Goal: Transaction & Acquisition: Purchase product/service

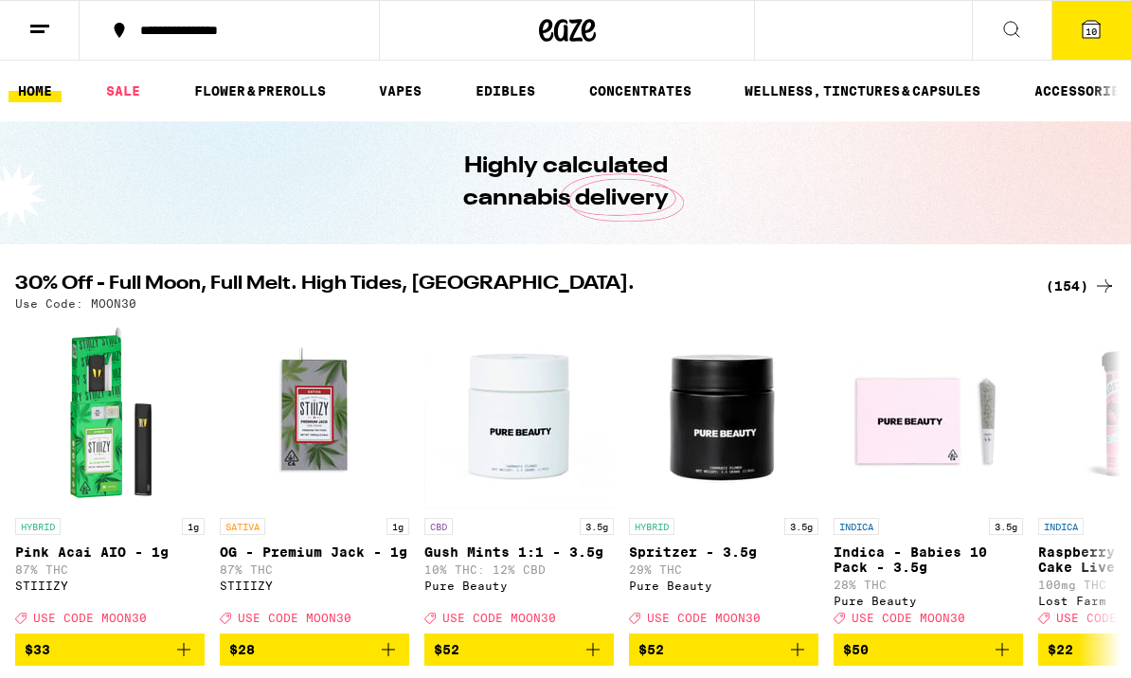
click at [1090, 22] on icon at bounding box center [1091, 29] width 17 height 17
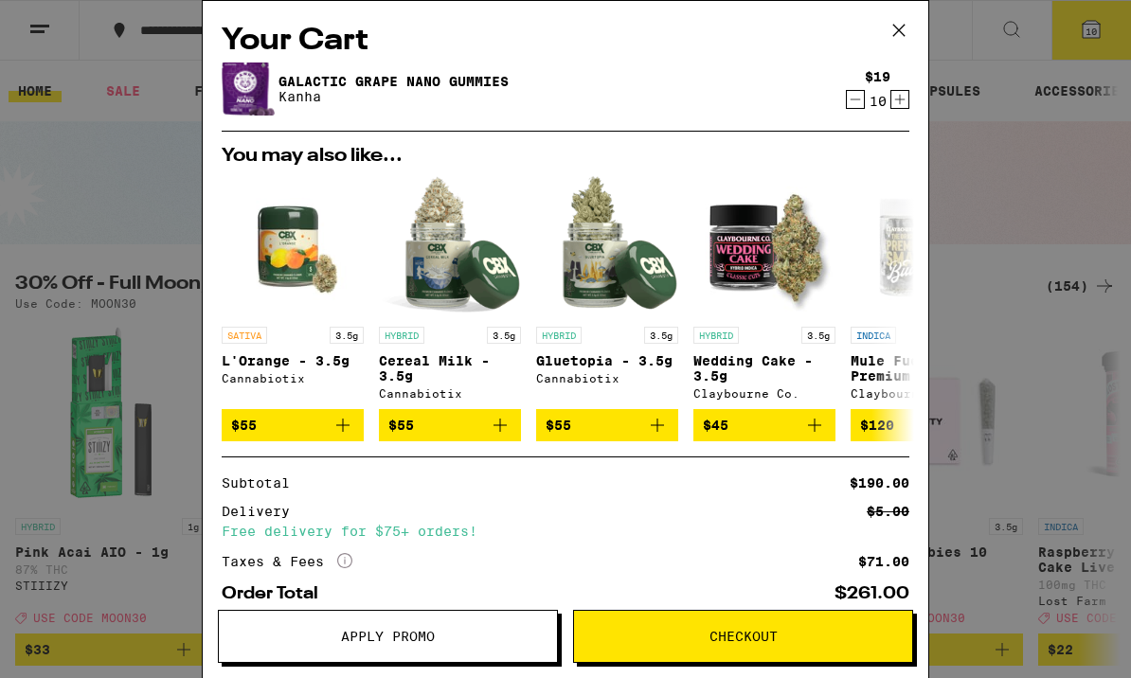
click at [848, 97] on icon "Decrement" at bounding box center [855, 99] width 17 height 23
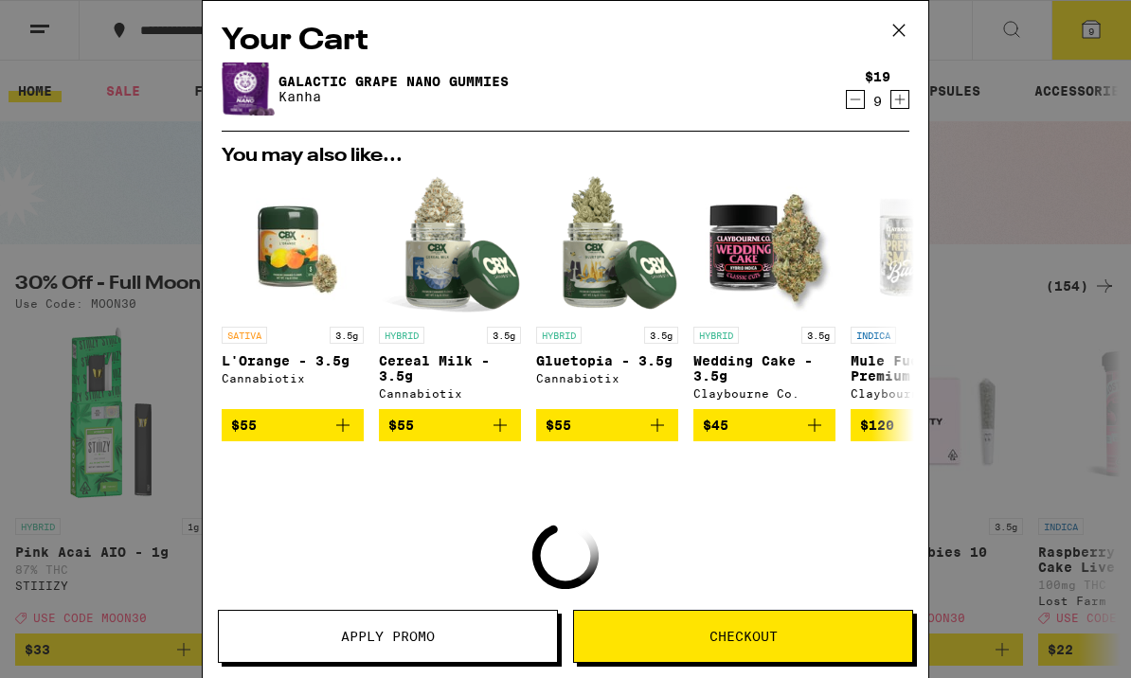
click at [847, 97] on icon "Decrement" at bounding box center [855, 99] width 17 height 23
click at [850, 97] on icon "Decrement" at bounding box center [855, 99] width 17 height 23
click at [850, 96] on icon "Decrement" at bounding box center [855, 99] width 17 height 23
click at [846, 99] on button "Decrement" at bounding box center [855, 99] width 19 height 19
click at [845, 99] on div "$19 5" at bounding box center [873, 89] width 71 height 40
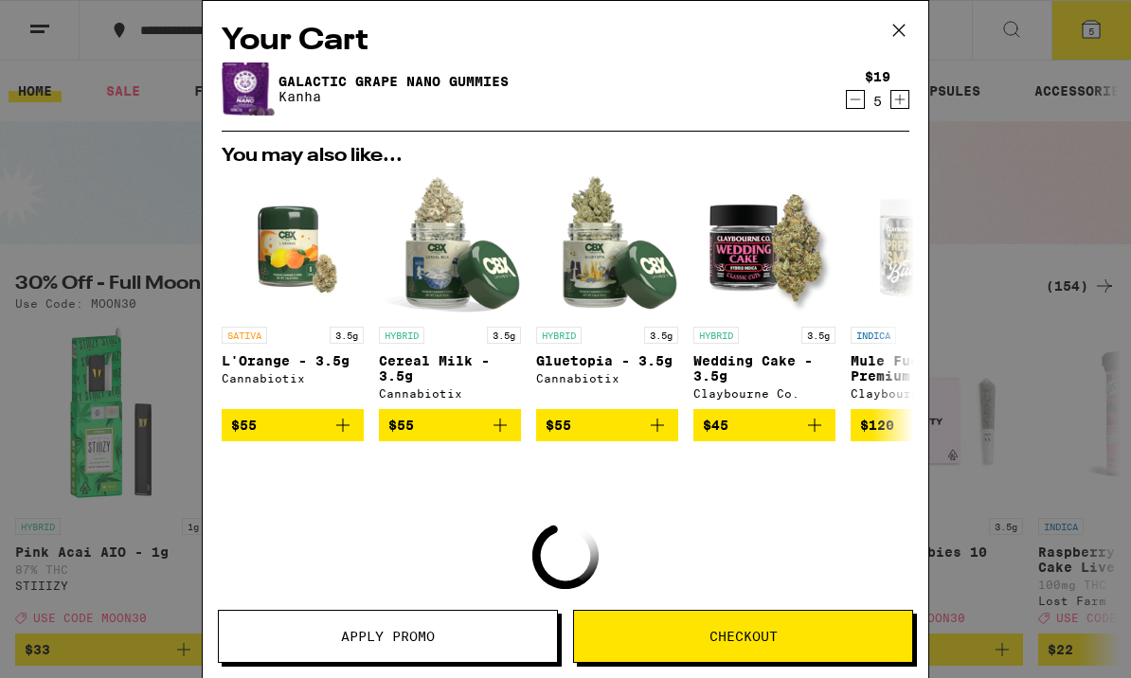
click at [839, 109] on div "$19 5" at bounding box center [873, 89] width 71 height 40
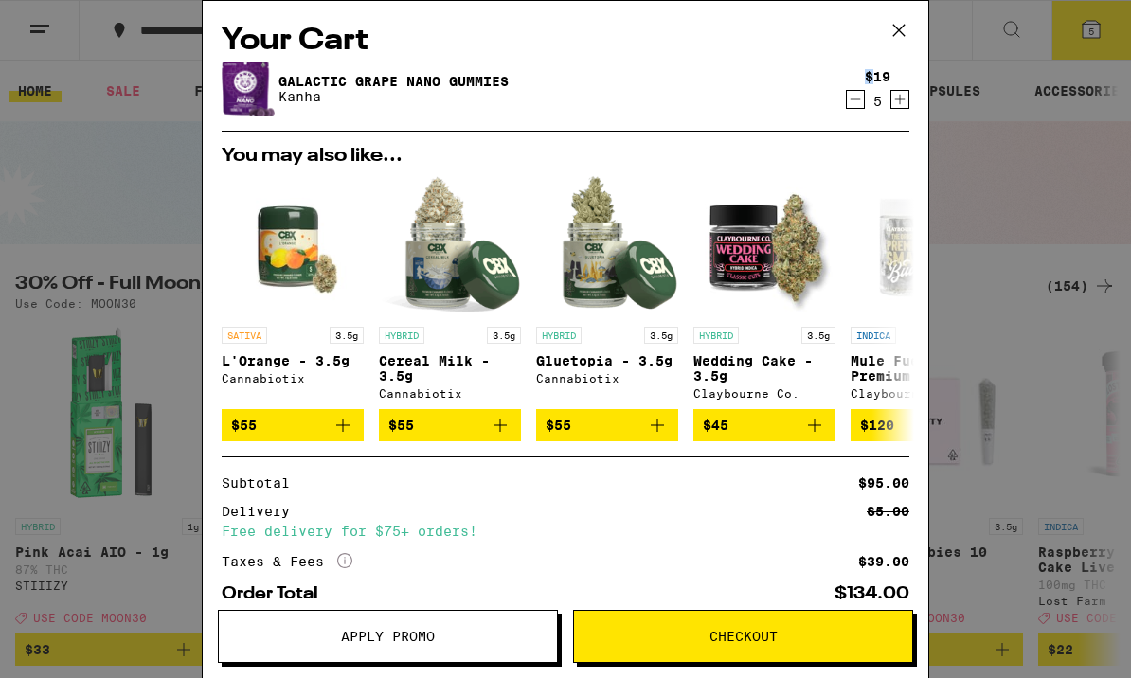
click at [858, 100] on icon "Decrement" at bounding box center [855, 99] width 17 height 23
click at [856, 99] on icon "Decrement" at bounding box center [856, 99] width 10 height 0
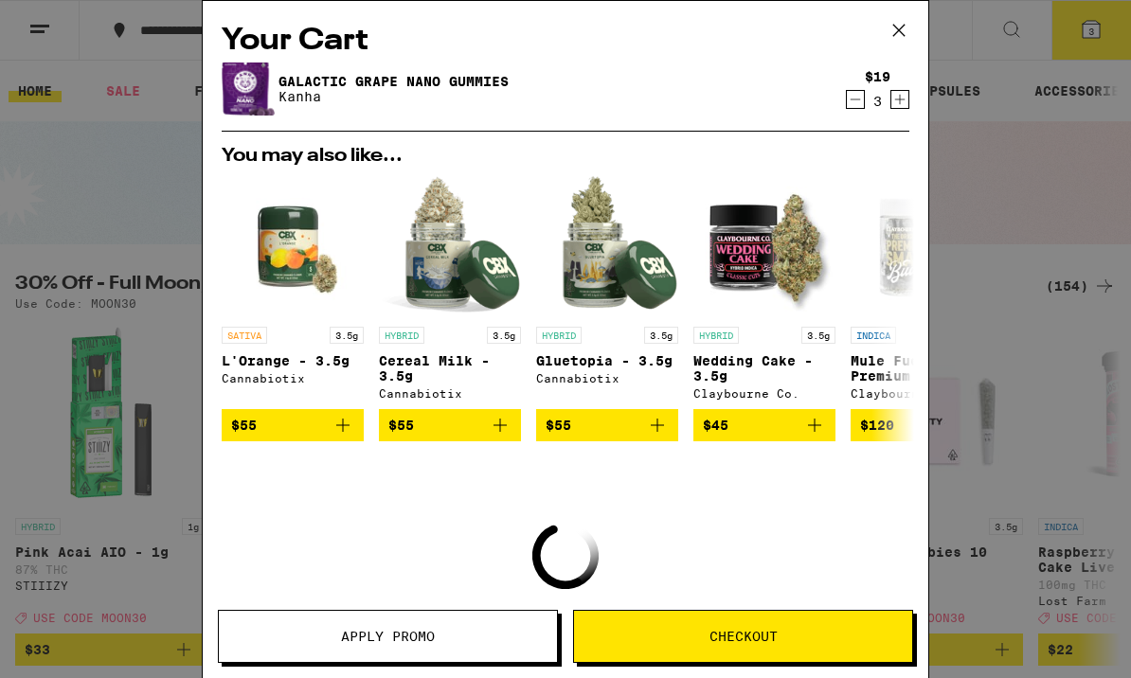
click at [849, 104] on icon "Decrement" at bounding box center [855, 99] width 17 height 23
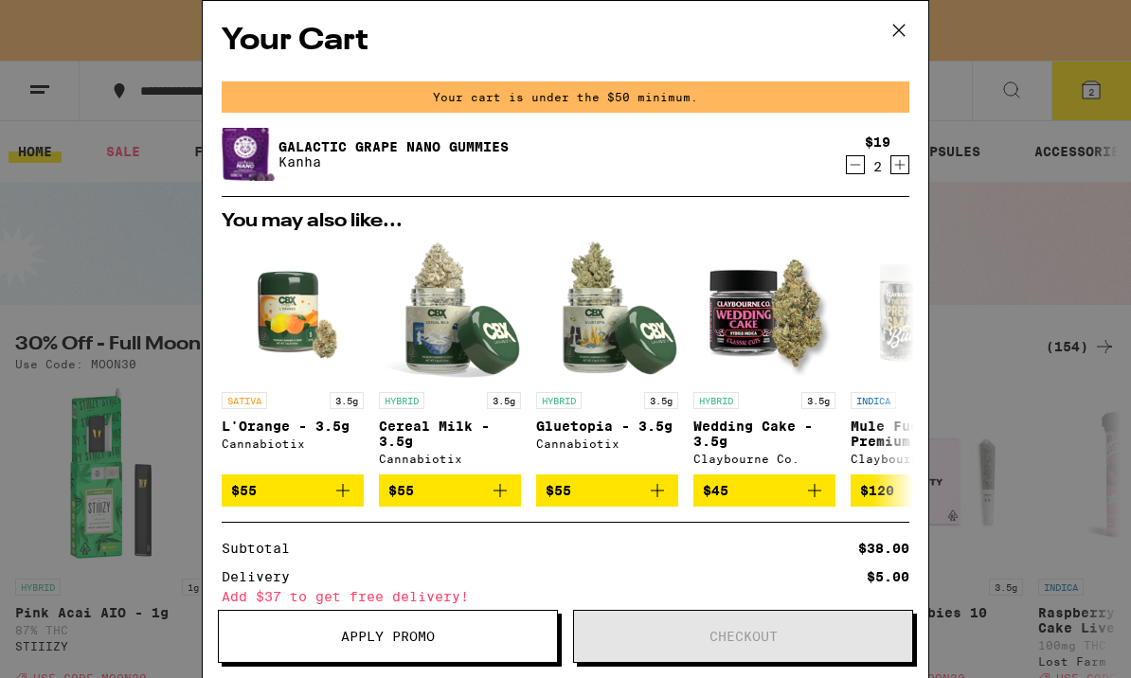
click at [848, 158] on icon "Decrement" at bounding box center [855, 164] width 17 height 23
click at [850, 174] on icon "Decrement" at bounding box center [855, 164] width 17 height 23
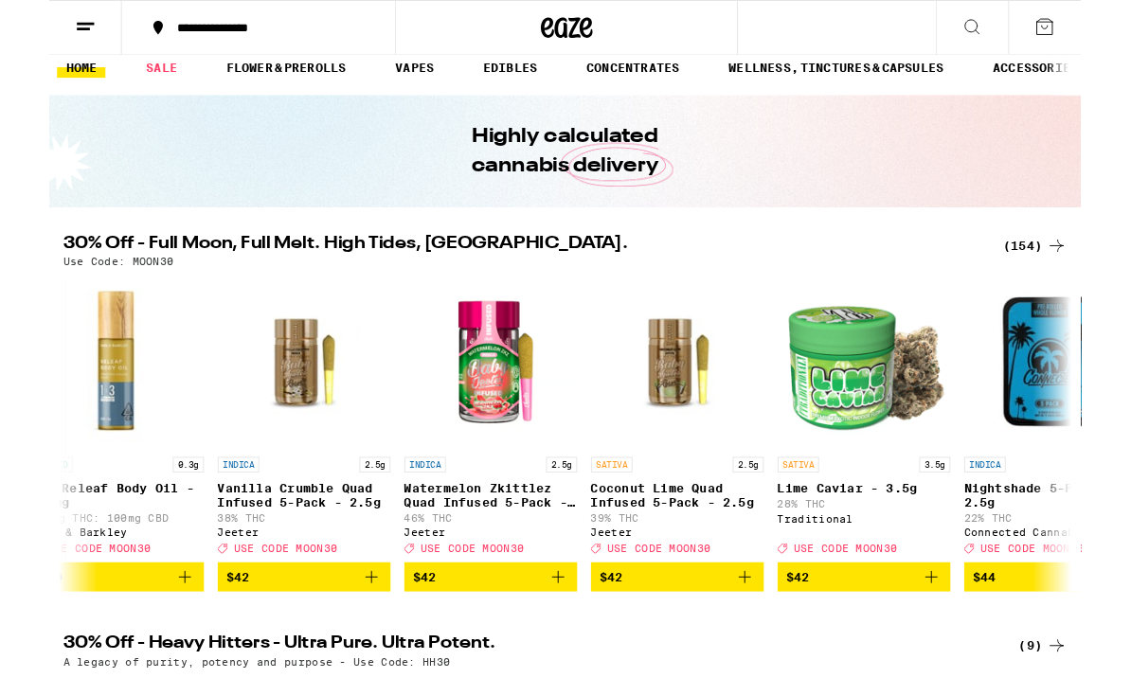
scroll to position [0, 26823]
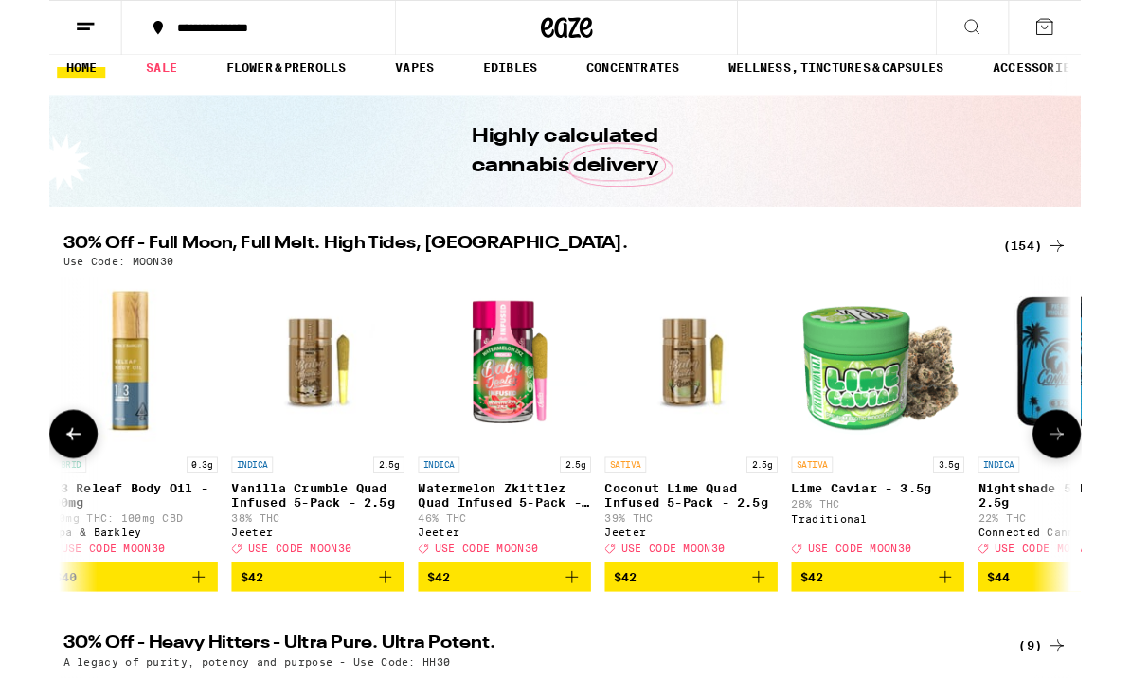
click at [174, 428] on img "Open page for 1:3 Releaf Body Oil - 300mg from Papa & Barkley" at bounding box center [89, 396] width 189 height 189
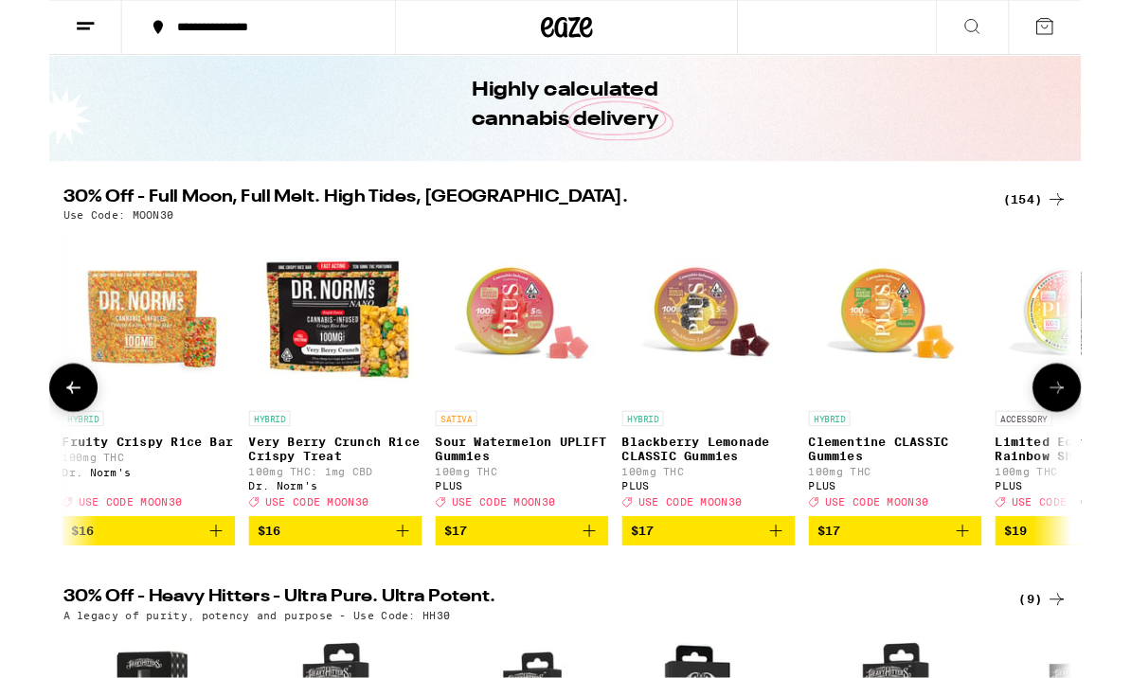
scroll to position [0, 11454]
